Goal: Find specific page/section

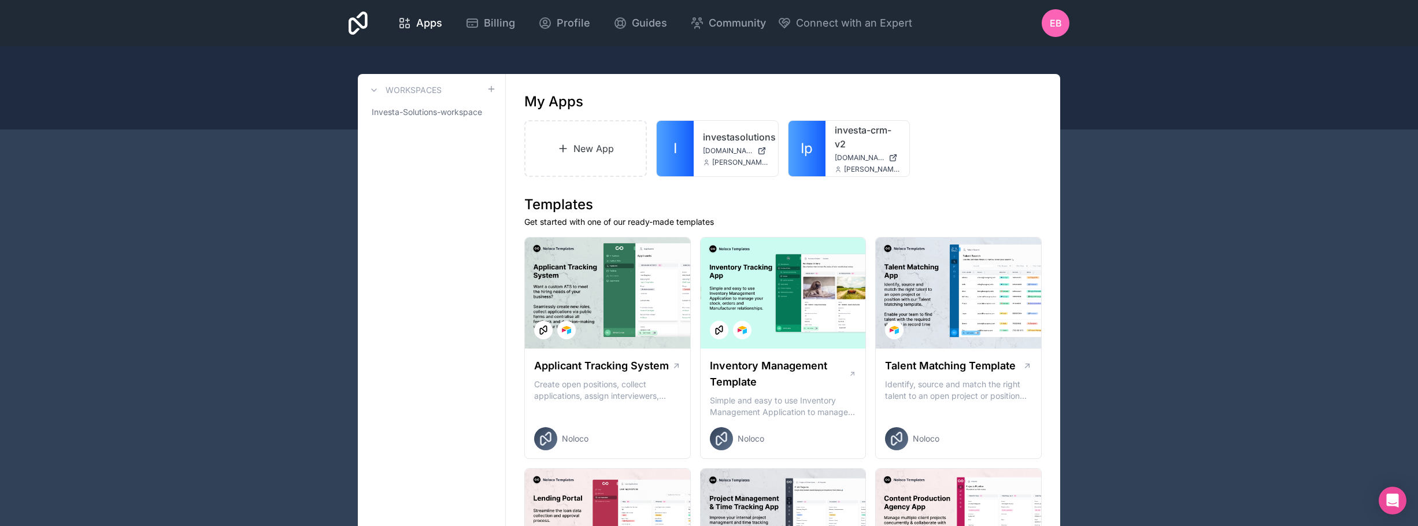
click at [842, 150] on link "investa-crm-v2" at bounding box center [868, 137] width 66 height 28
click at [0, 0] on icon at bounding box center [0, 0] width 0 height 0
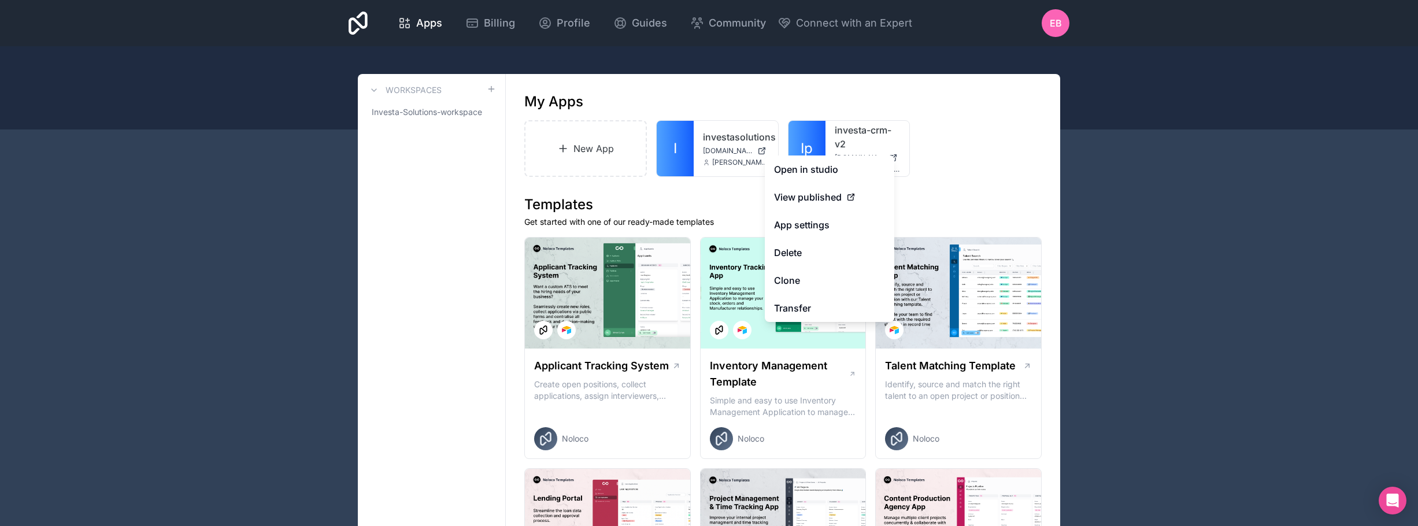
click at [828, 229] on link "App settings" at bounding box center [829, 225] width 129 height 28
